Goal: Transaction & Acquisition: Book appointment/travel/reservation

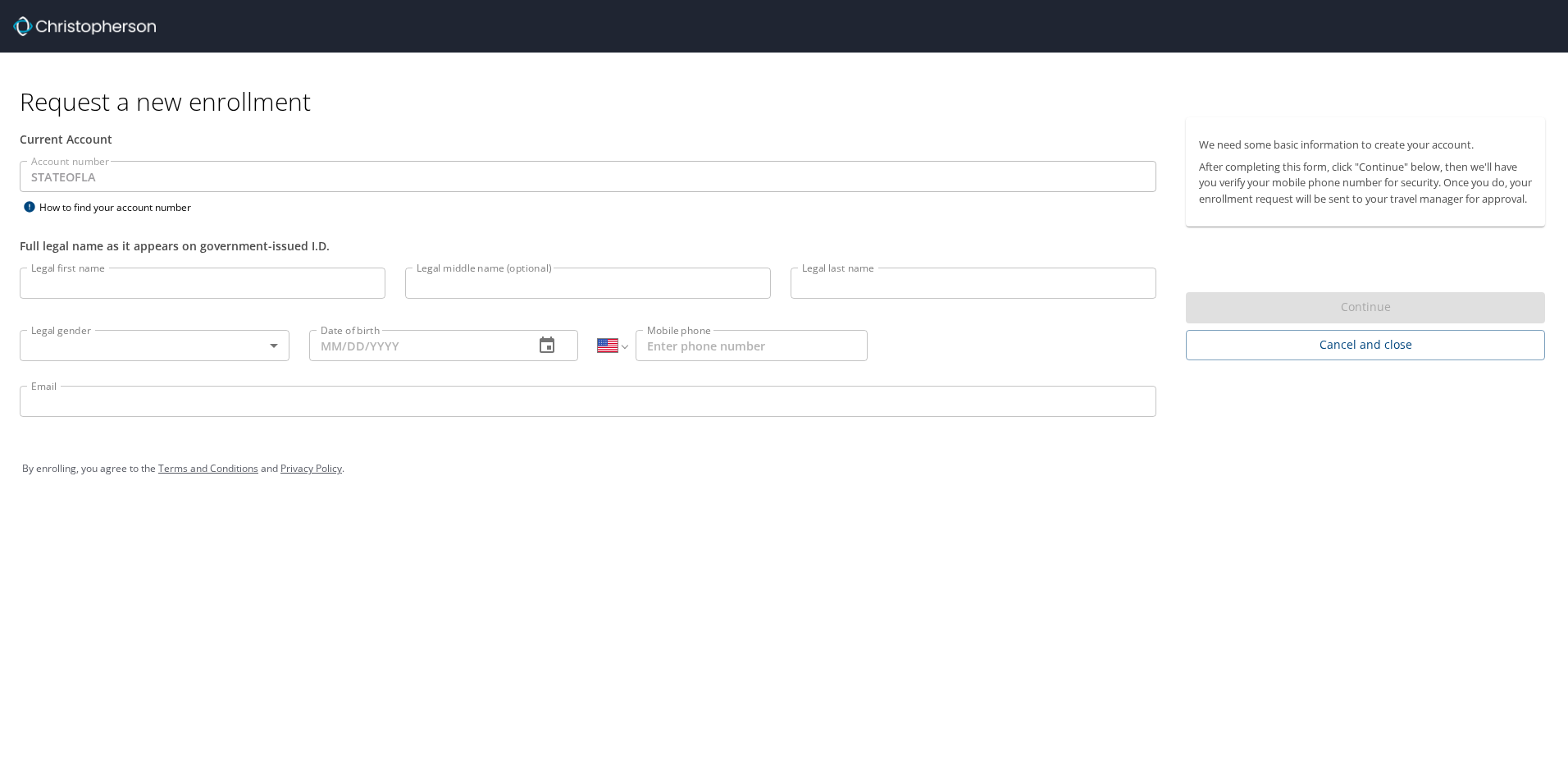
select select "US"
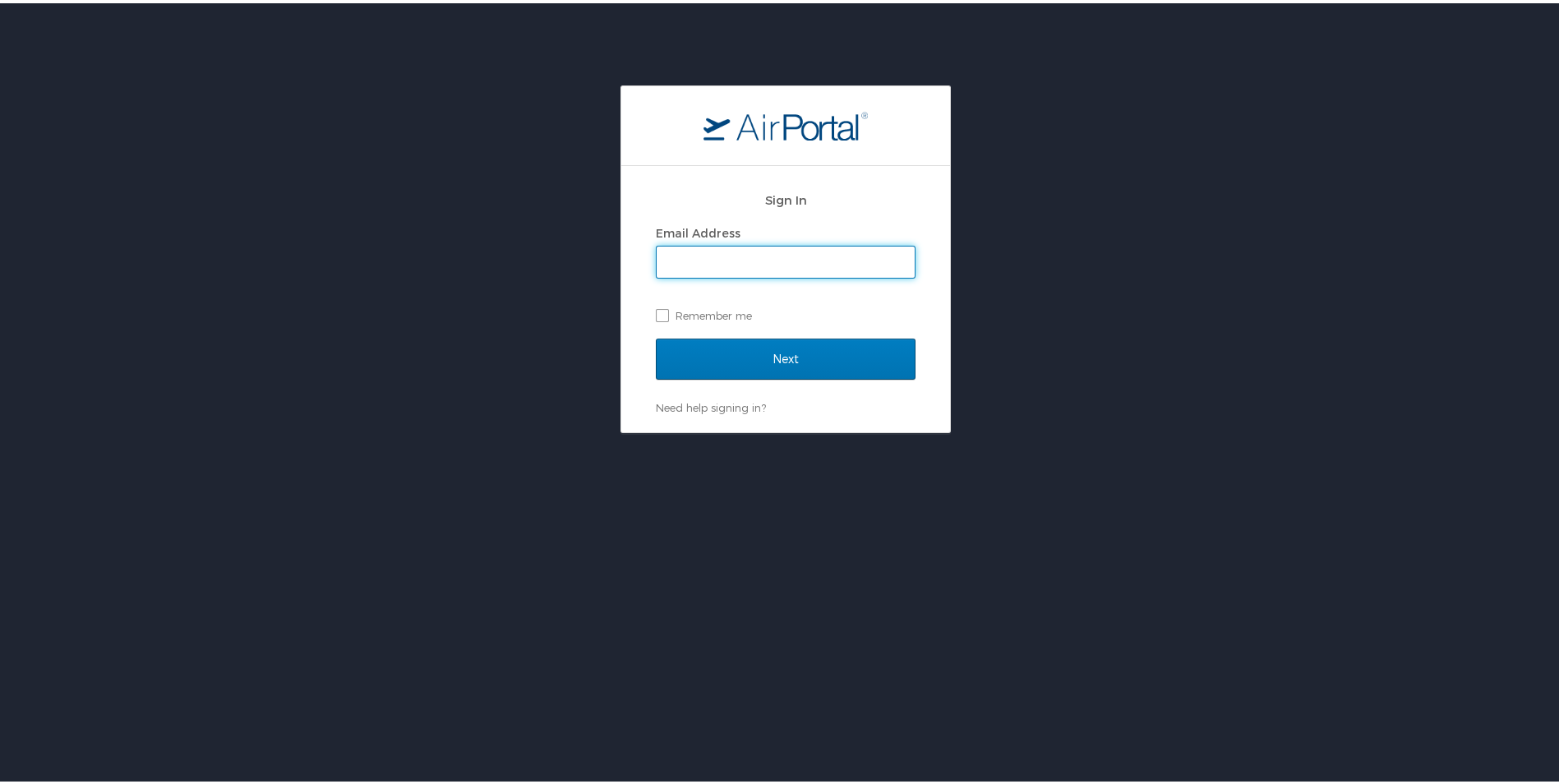
click at [699, 270] on input "Email Address" at bounding box center [785, 258] width 258 height 31
type input "maddison.coburn@lsuhs.edu"
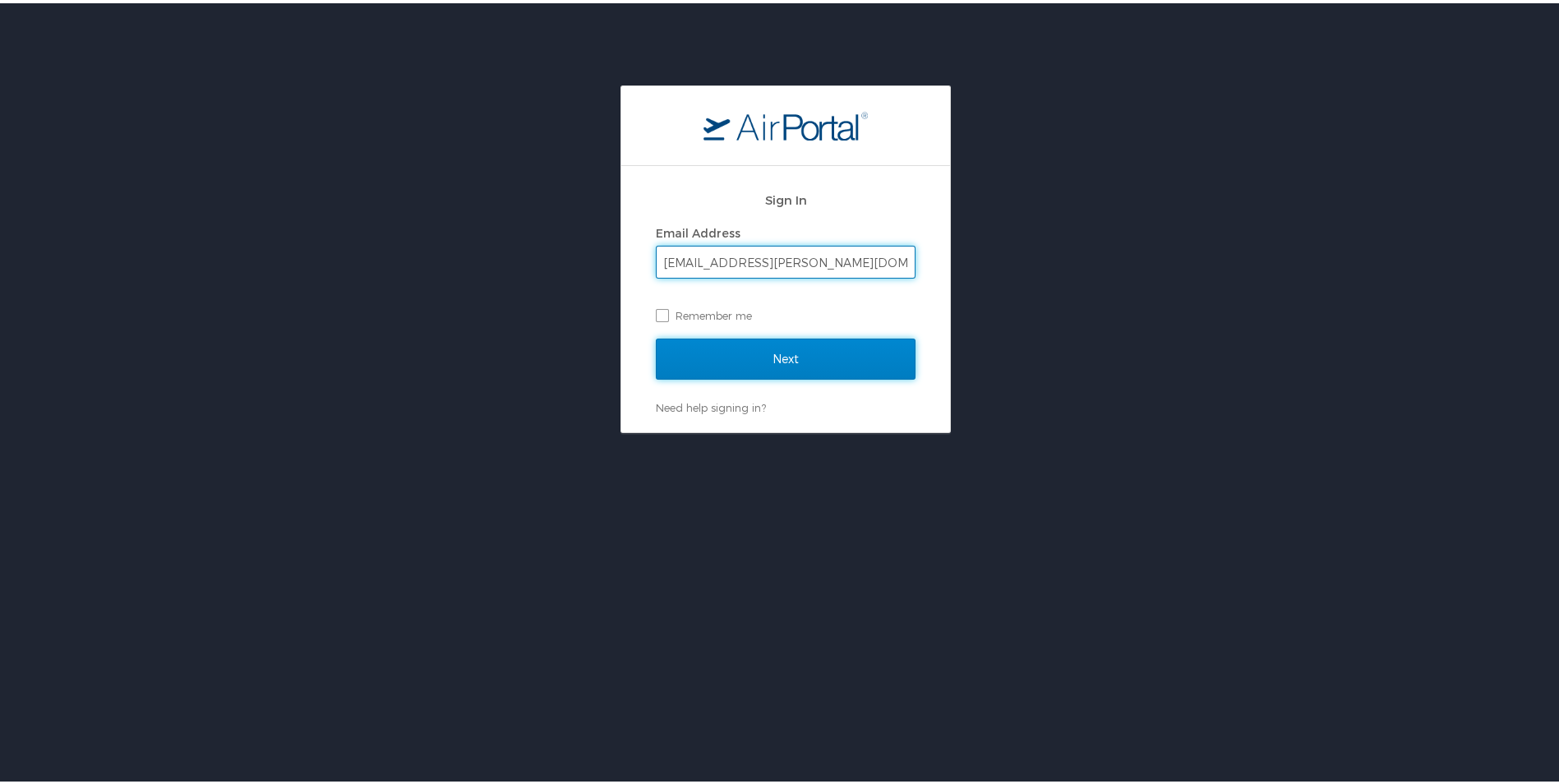
click at [677, 343] on input "Next" at bounding box center [785, 355] width 260 height 41
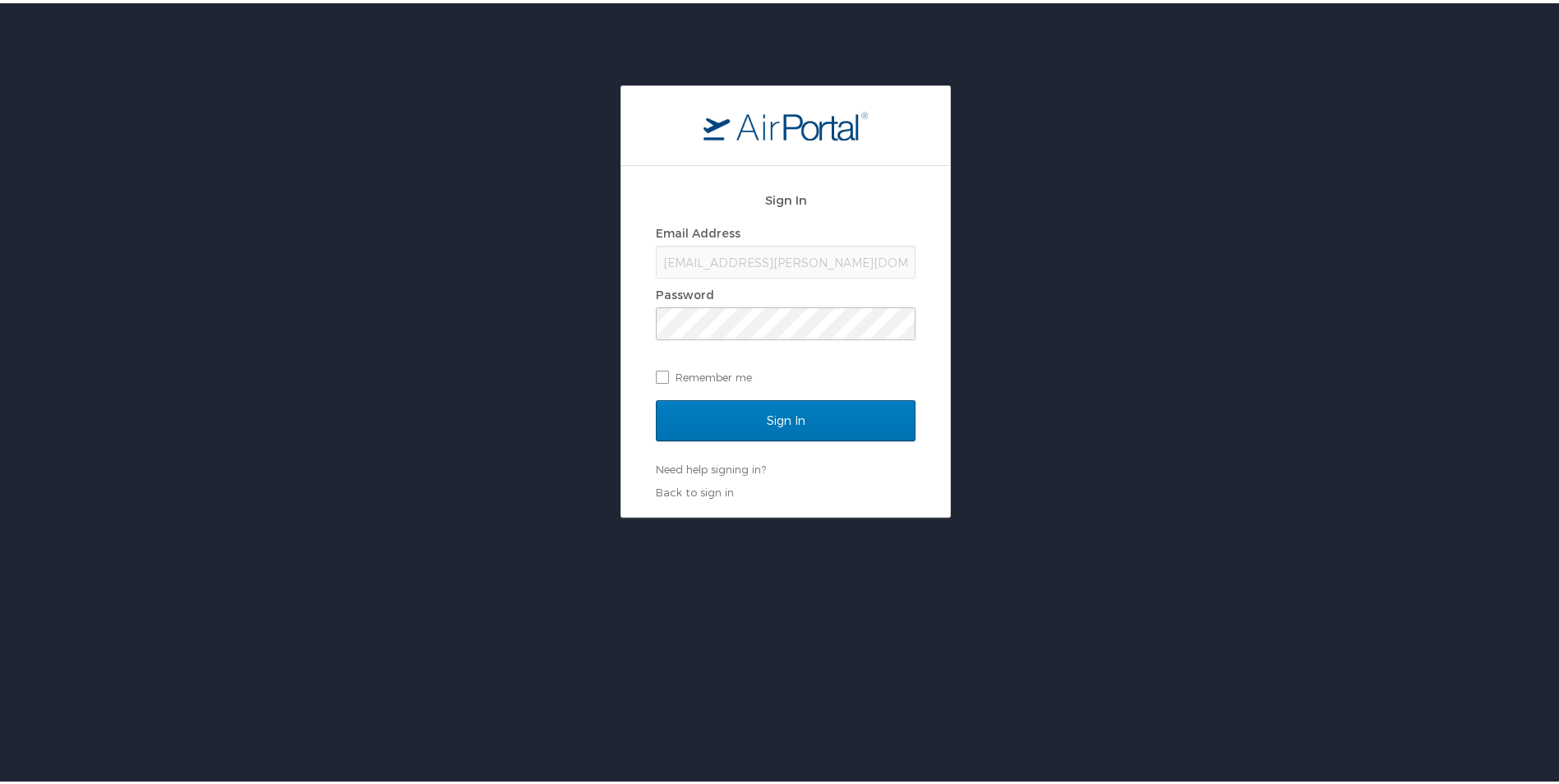
click at [703, 395] on div "Sign In Email Address maddison.coburn@lsuhs.edu Password Remember me" at bounding box center [785, 289] width 260 height 219
click at [705, 415] on input "Sign In" at bounding box center [785, 417] width 260 height 41
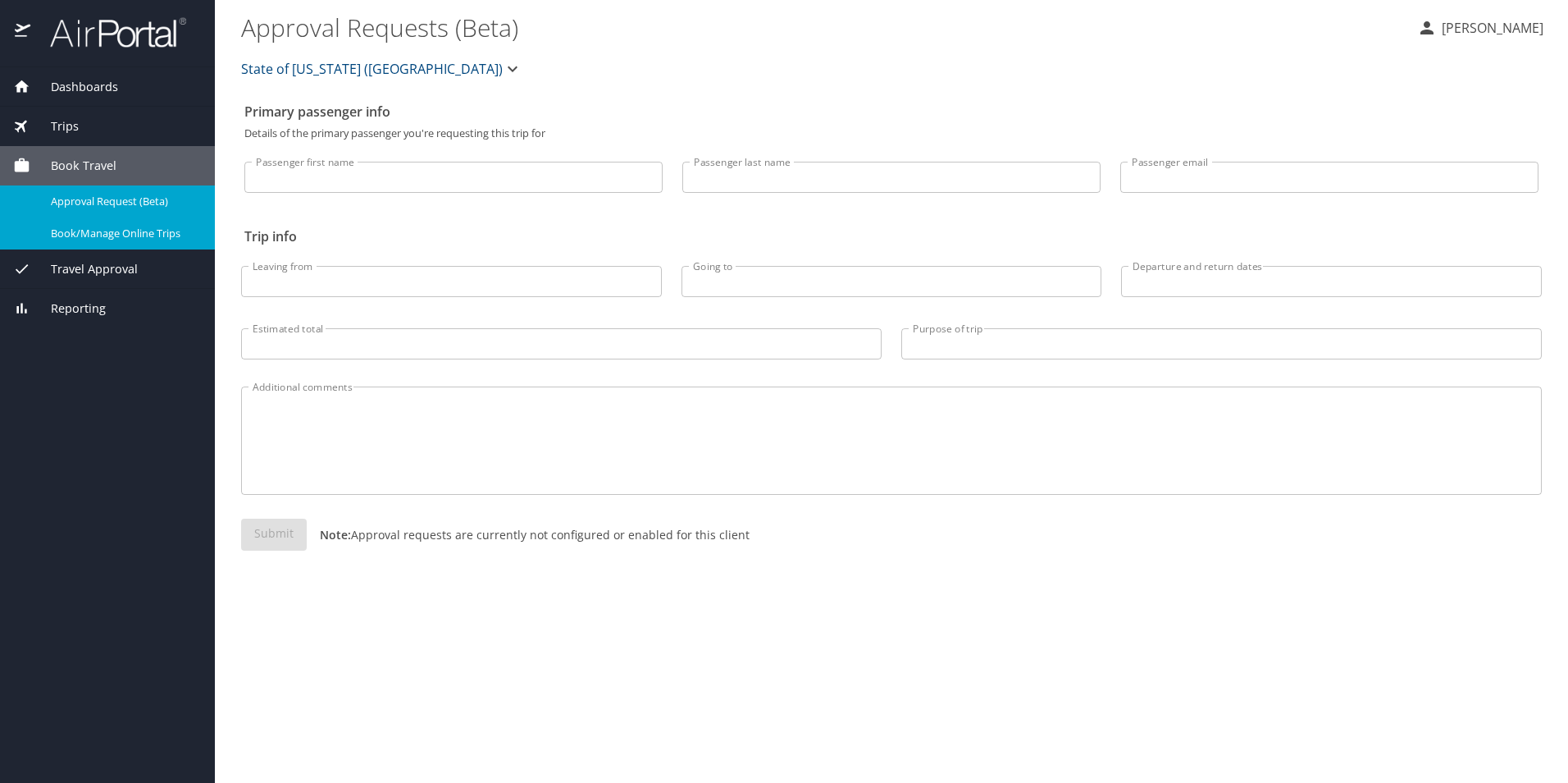
click at [79, 234] on span "Book/Manage Online Trips" at bounding box center [122, 234] width 144 height 16
